Goal: Task Accomplishment & Management: Complete application form

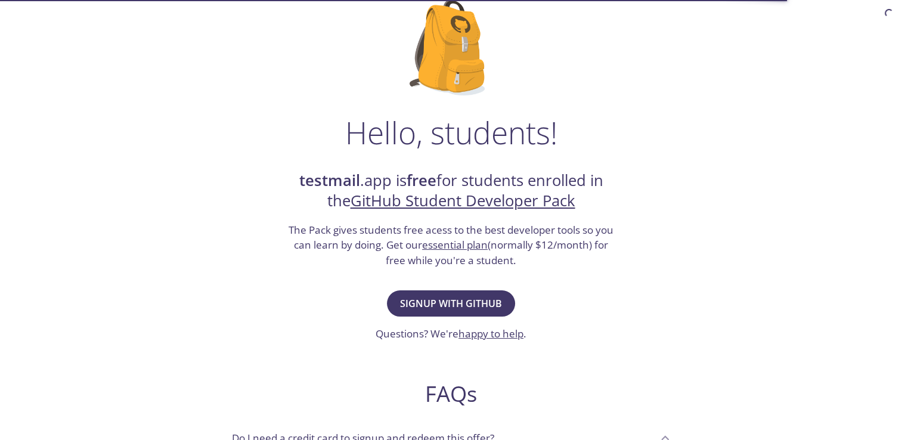
scroll to position [89, 0]
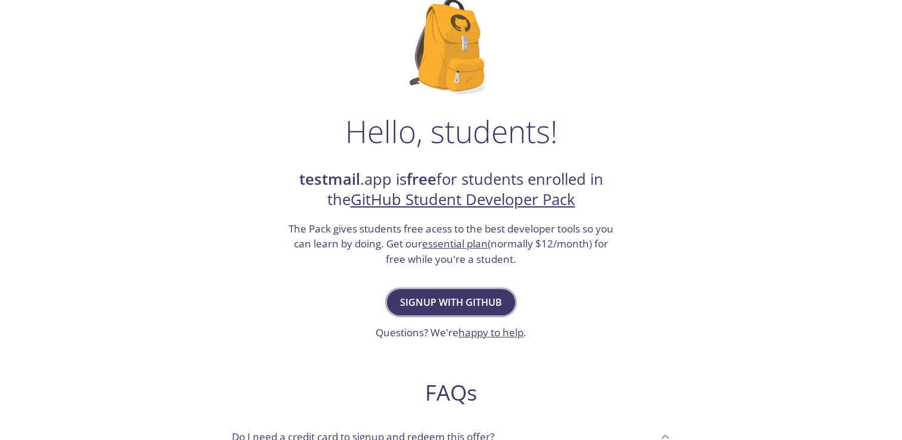
click at [482, 307] on span "Signup with GitHub" at bounding box center [451, 302] width 102 height 17
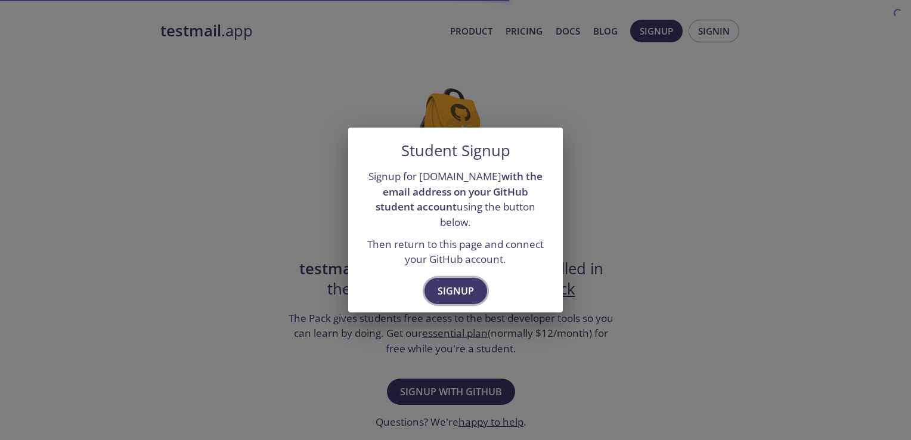
click at [463, 284] on span "Signup" at bounding box center [456, 291] width 36 height 17
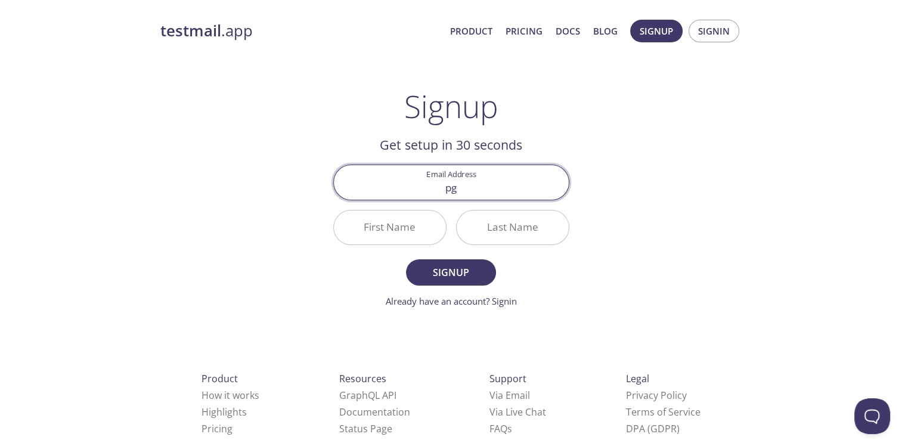
type input "[EMAIL_ADDRESS][DOMAIN_NAME]"
click at [423, 228] on input "First Name" at bounding box center [390, 228] width 112 height 34
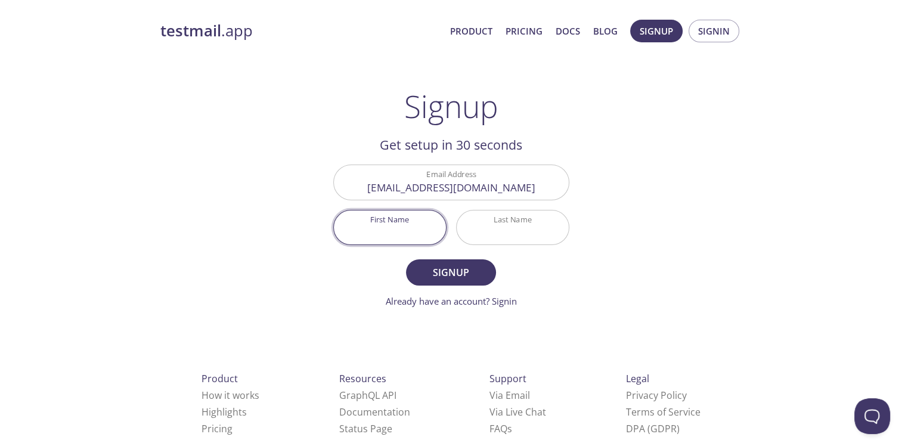
type input "Saurabh"
type input "[PERSON_NAME]"
click at [459, 267] on span "Signup" at bounding box center [450, 272] width 63 height 17
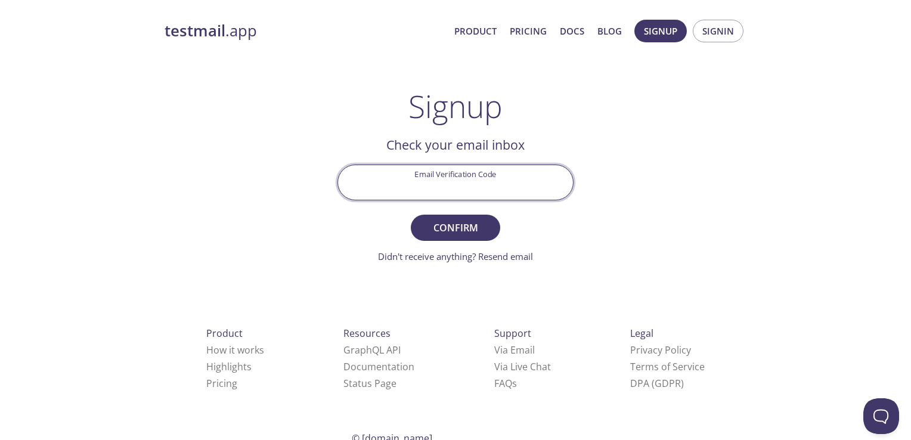
click at [451, 172] on input "Email Verification Code" at bounding box center [455, 182] width 235 height 34
type input "v"
paste input "SY1AX72"
type input "SY1AX72"
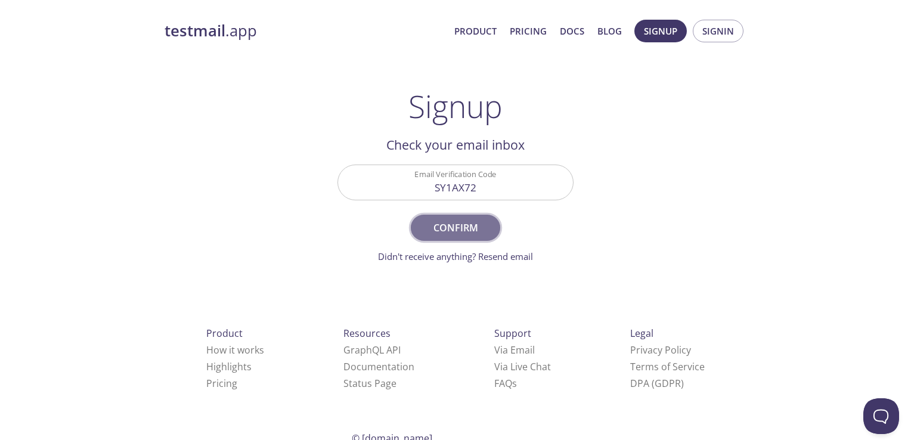
click at [474, 226] on span "Confirm" at bounding box center [455, 227] width 63 height 17
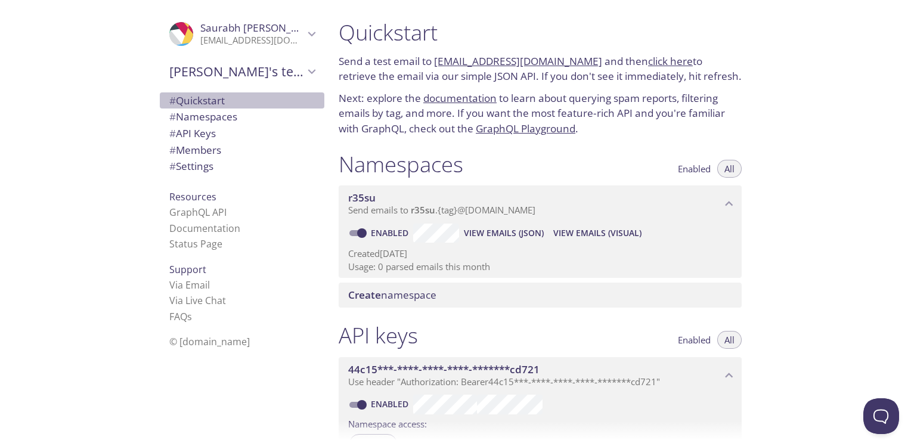
click at [237, 99] on span "# Quickstart" at bounding box center [242, 101] width 146 height 16
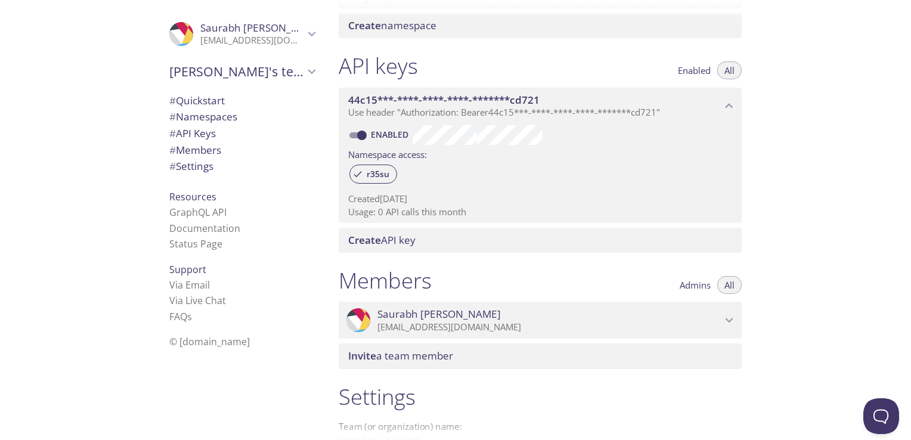
scroll to position [271, 0]
